Goal: Task Accomplishment & Management: Use online tool/utility

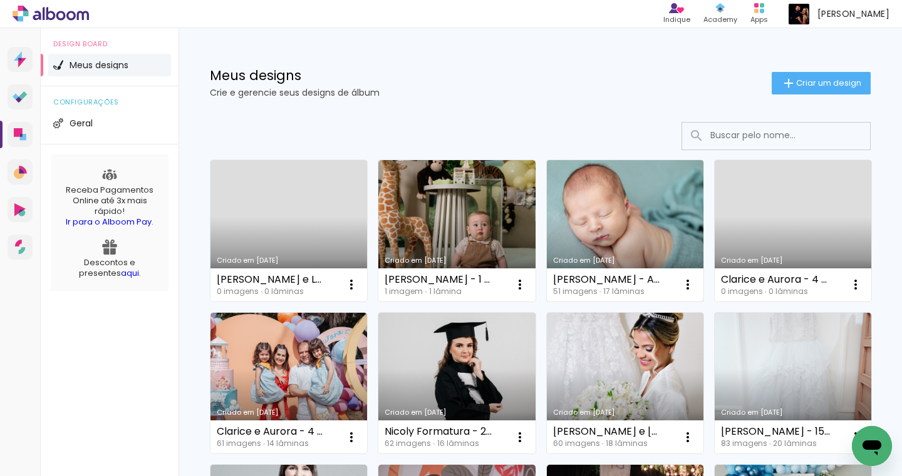
click at [617, 228] on link "Criado em [DATE]" at bounding box center [625, 231] width 157 height 142
